Goal: Task Accomplishment & Management: Manage account settings

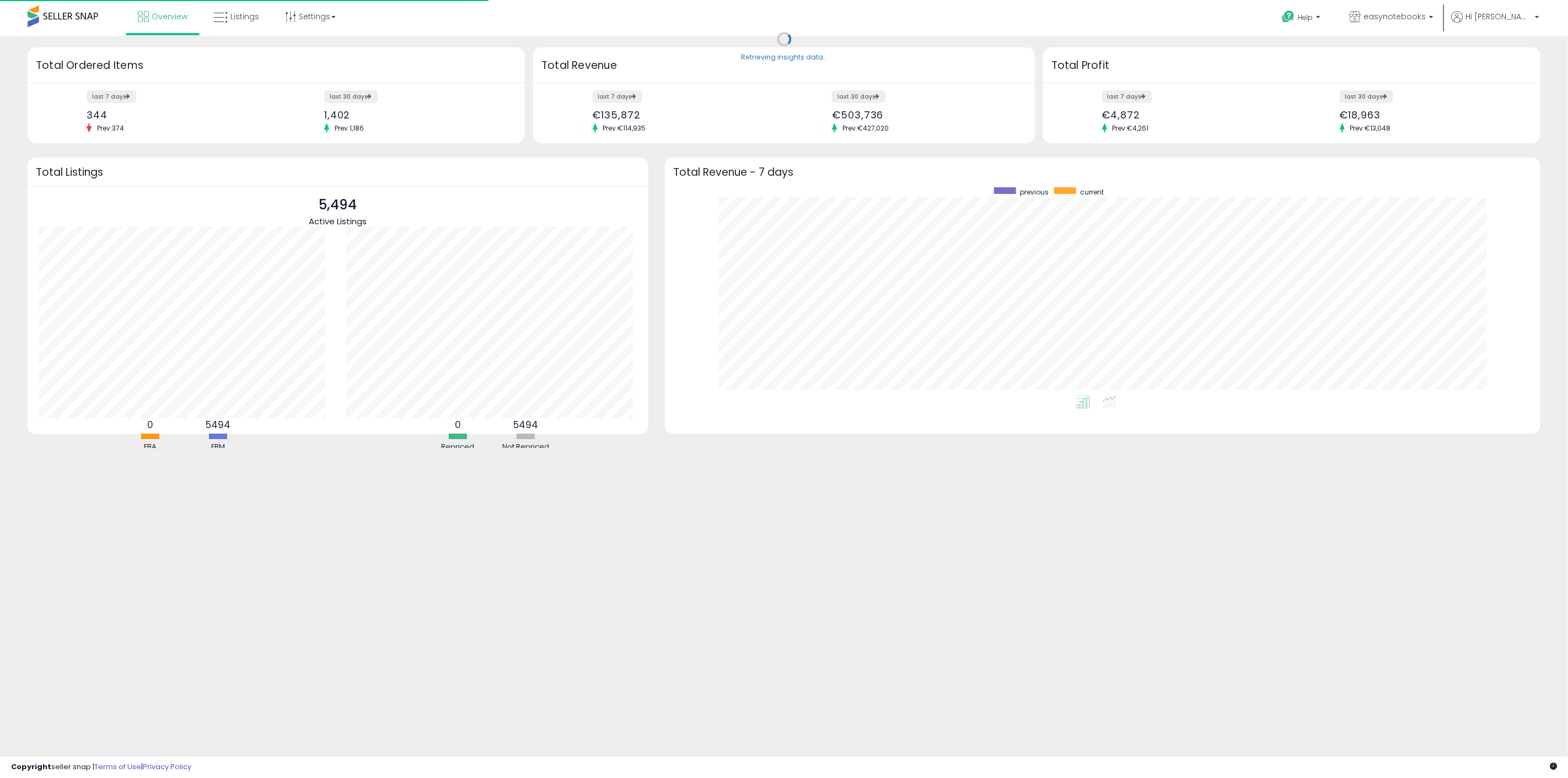
scroll to position [208, 853]
click at [309, 28] on link "Settings" at bounding box center [310, 17] width 67 height 33
click at [312, 54] on link "Store settings" at bounding box center [312, 55] width 50 height 10
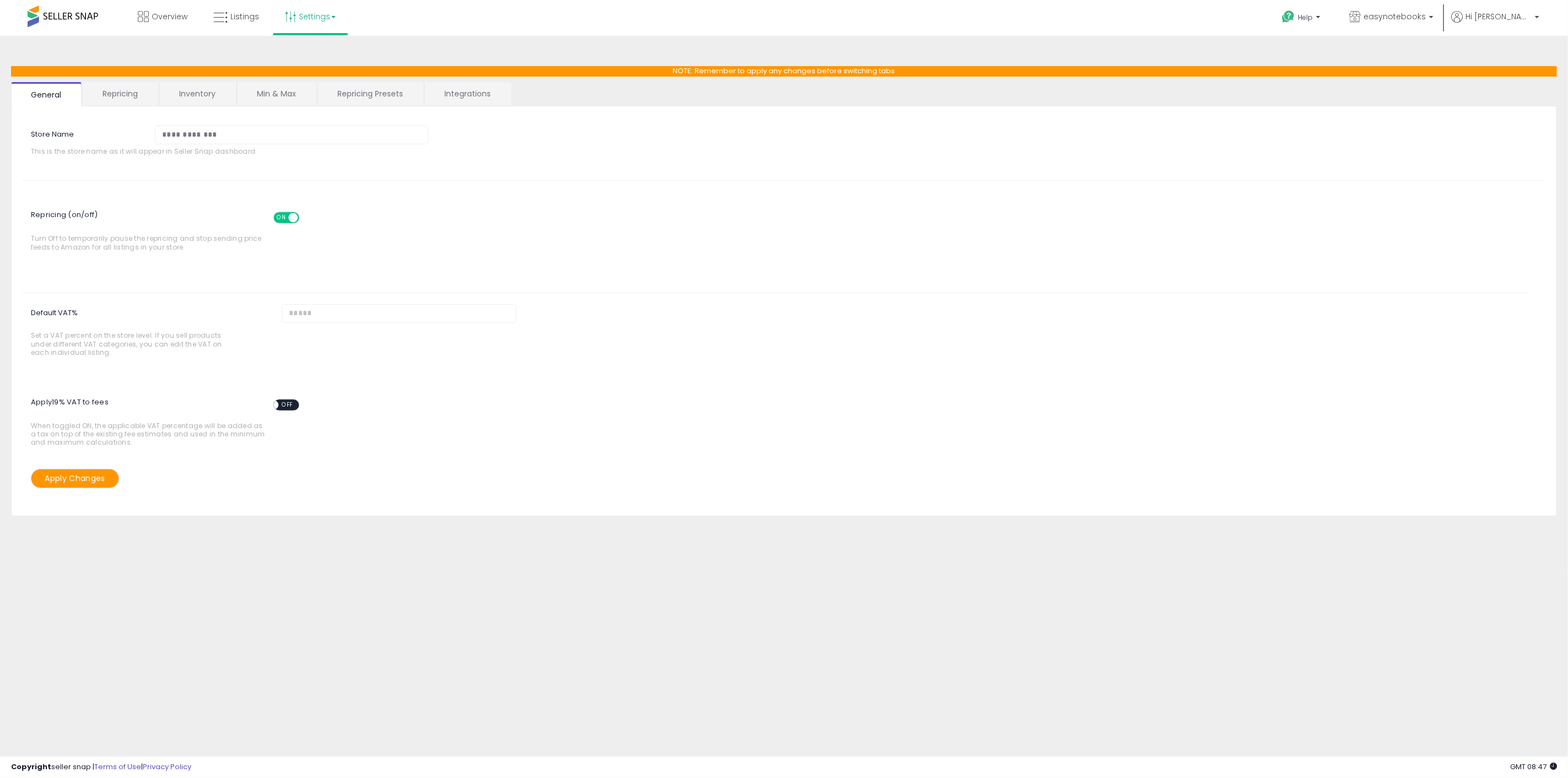
click at [286, 213] on div "ON OFF" at bounding box center [287, 218] width 26 height 9
click at [293, 213] on span at bounding box center [293, 218] width 9 height 9
click at [78, 469] on button "Apply Changes" at bounding box center [75, 478] width 88 height 19
